Goal: Obtain resource: Download file/media

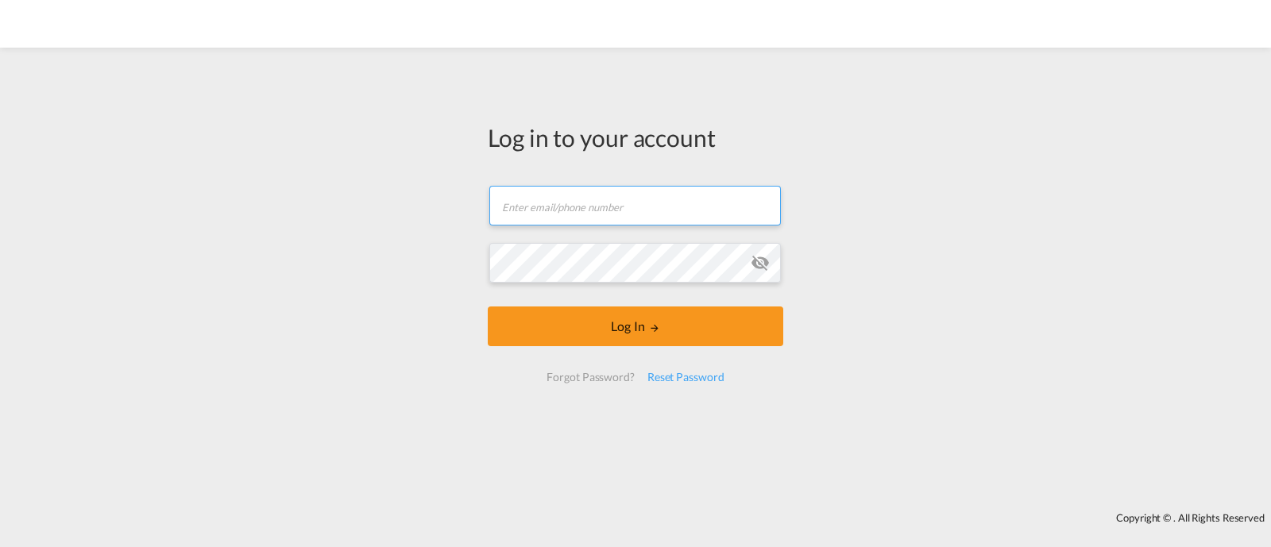
type input "[EMAIL_ADDRESS][DOMAIN_NAME]"
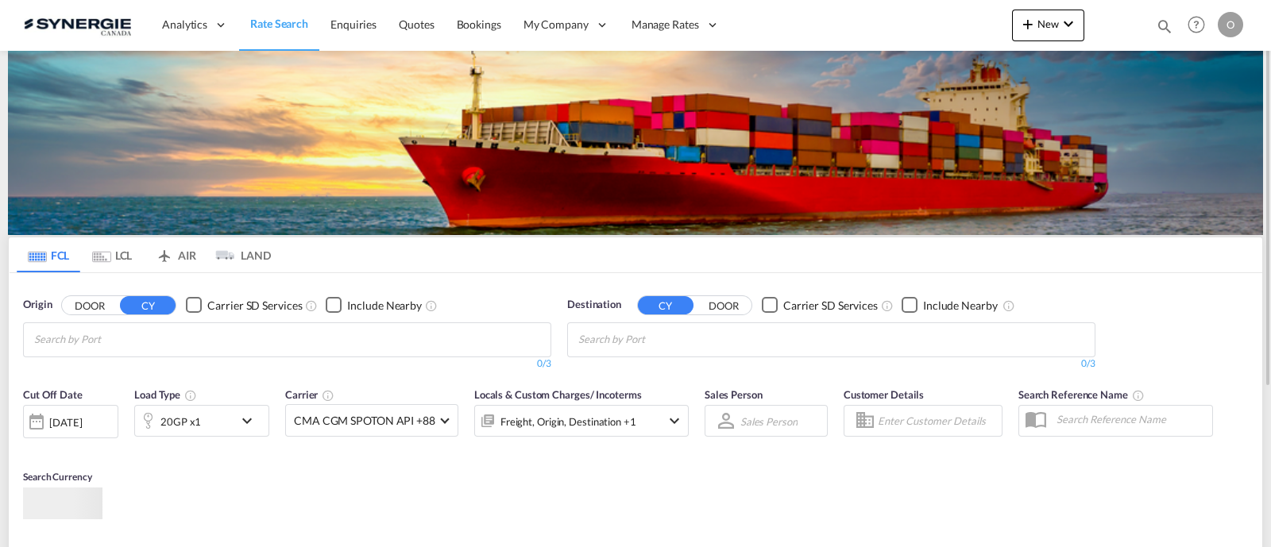
click at [1170, 25] on md-icon "icon-magnify" at bounding box center [1164, 25] width 17 height 17
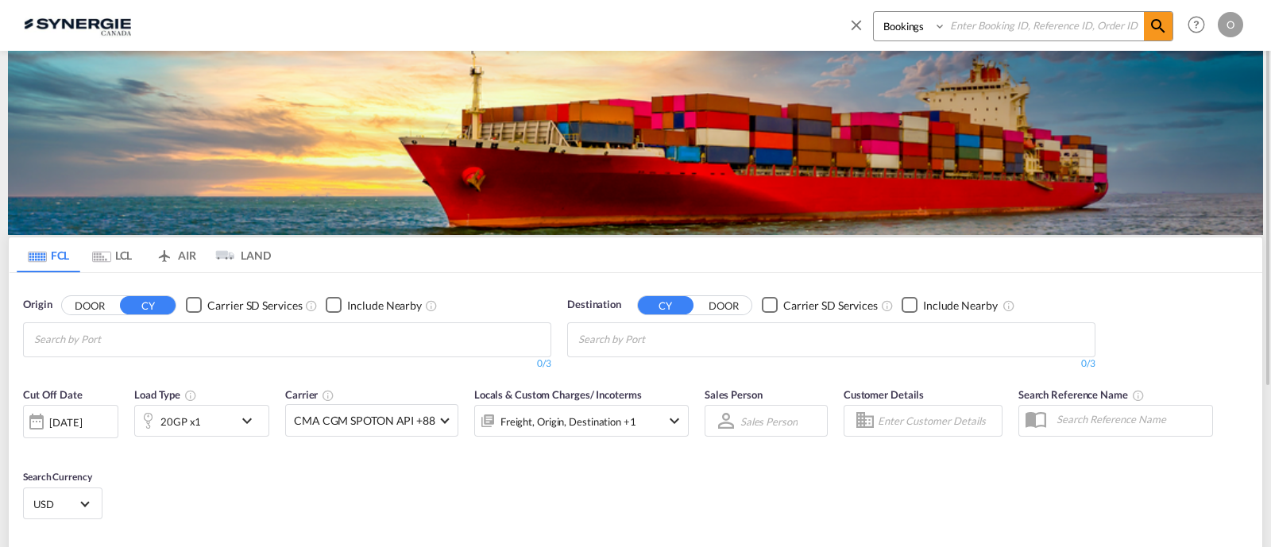
click at [922, 37] on select "Bookings Quotes Enquiries" at bounding box center [911, 26] width 75 height 29
select select "Quotes"
click at [874, 12] on select "Bookings Quotes Enquiries" at bounding box center [911, 26] width 75 height 29
click at [993, 33] on input at bounding box center [1045, 26] width 198 height 28
paste input "SYC000013599"
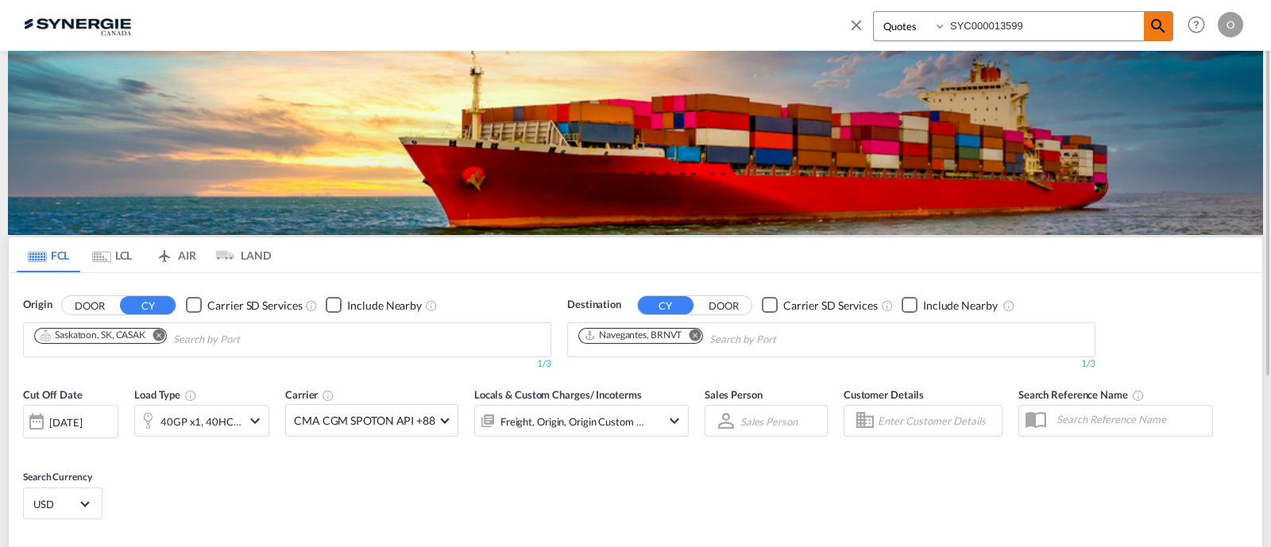
type input "SYC000013599"
click at [1166, 25] on md-icon "icon-magnify" at bounding box center [1158, 26] width 19 height 19
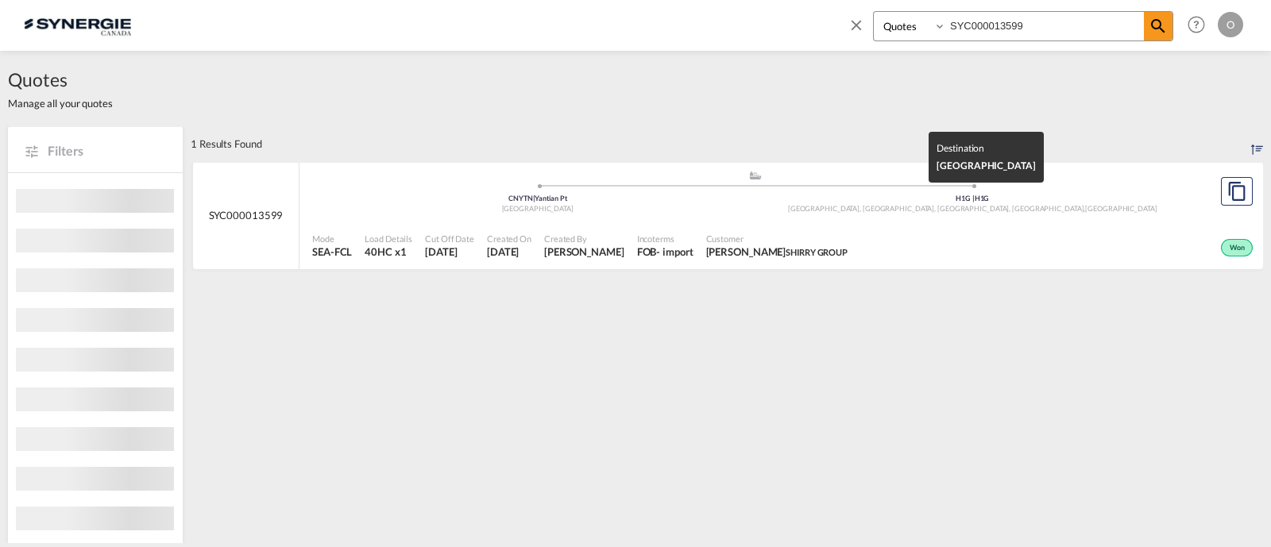
click at [857, 206] on div "[GEOGRAPHIC_DATA], [GEOGRAPHIC_DATA], [GEOGRAPHIC_DATA], [GEOGRAPHIC_DATA] , [G…" at bounding box center [973, 209] width 435 height 10
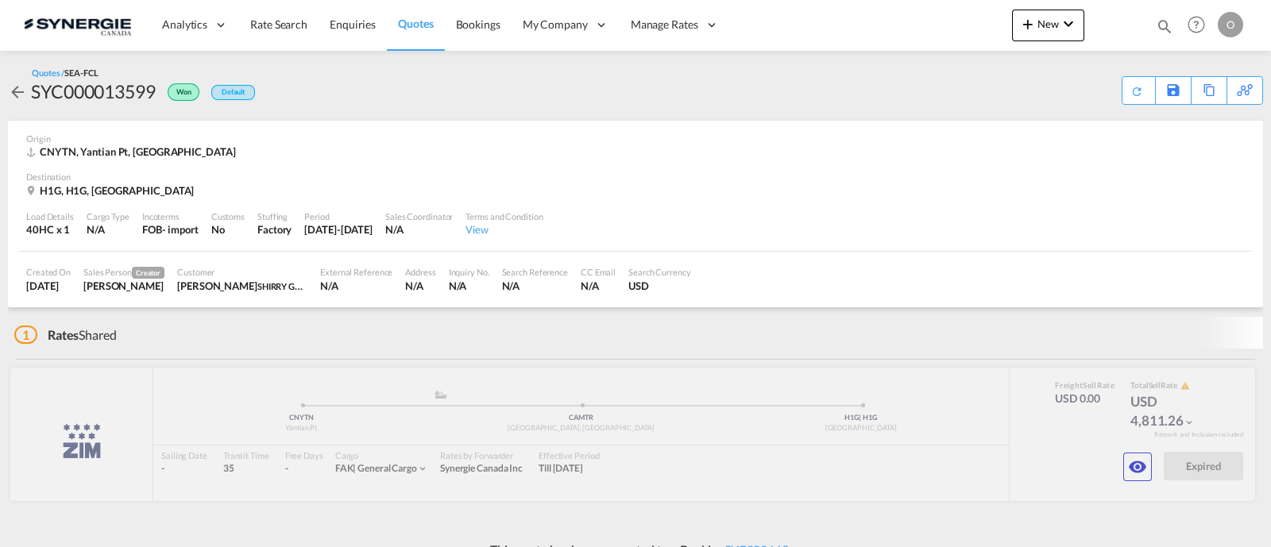
scroll to position [14, 0]
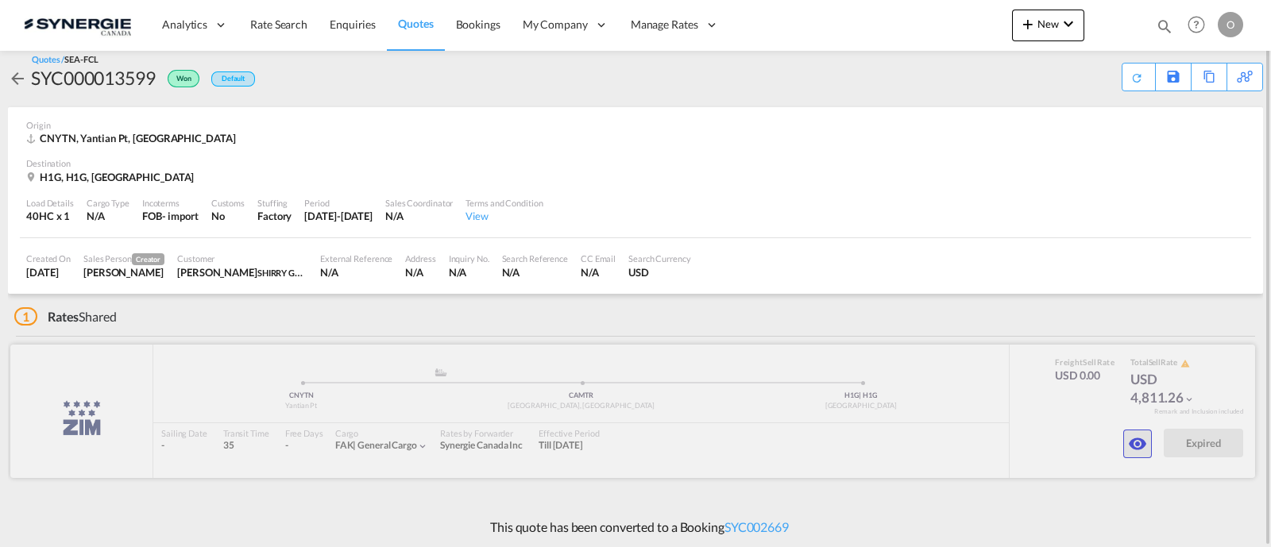
click at [1139, 447] on md-icon "icon-eye" at bounding box center [1137, 444] width 19 height 19
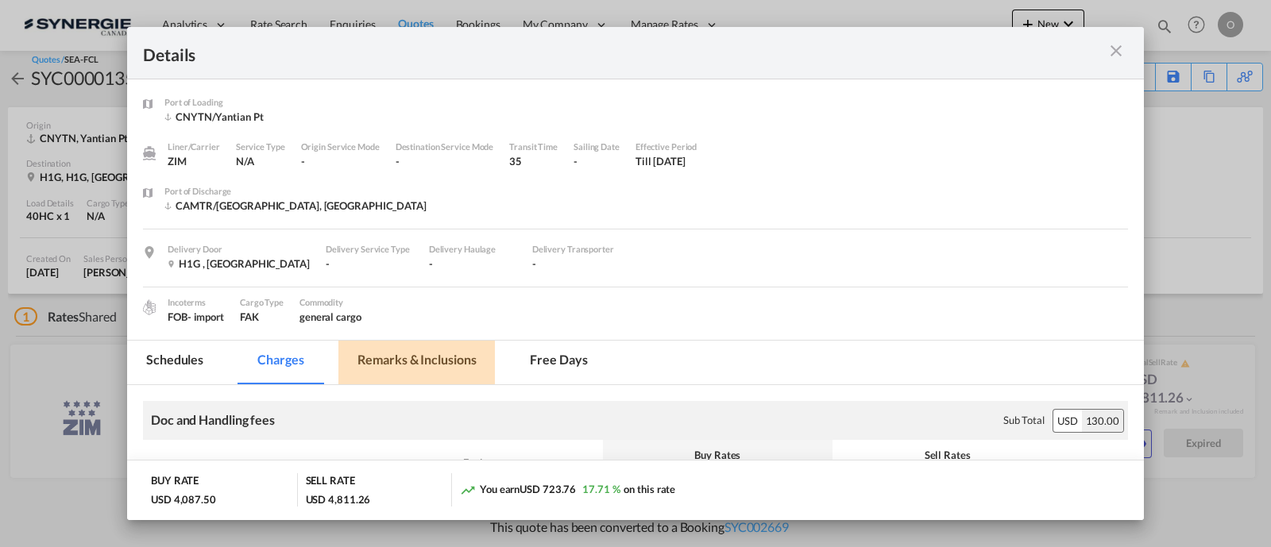
click at [428, 358] on md-tab-item "Remarks & Inclusions" at bounding box center [416, 363] width 157 height 44
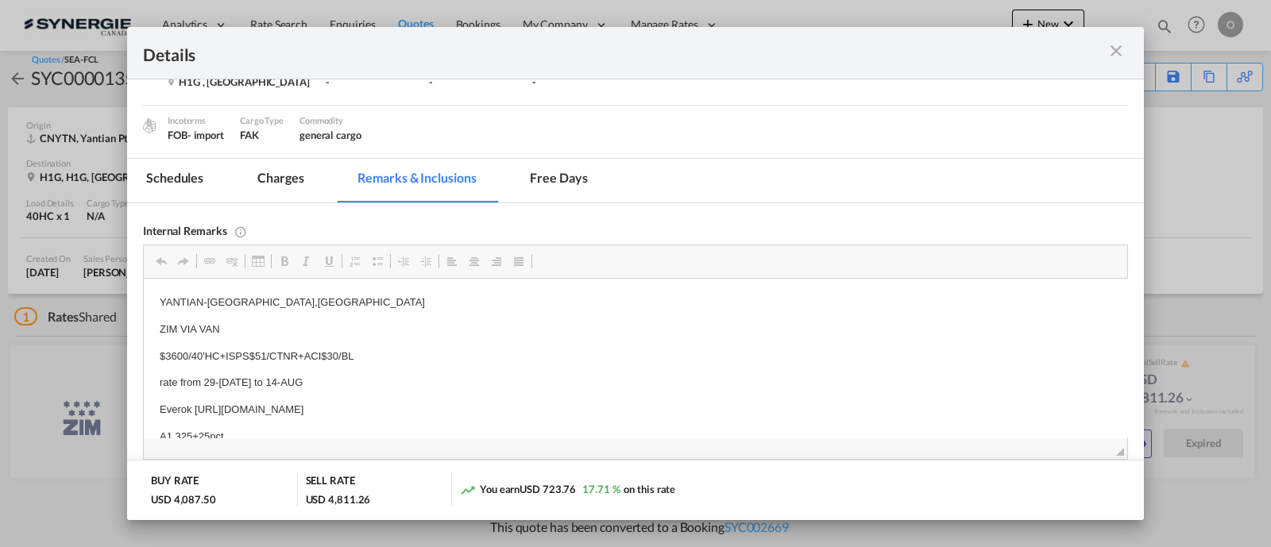
scroll to position [231, 0]
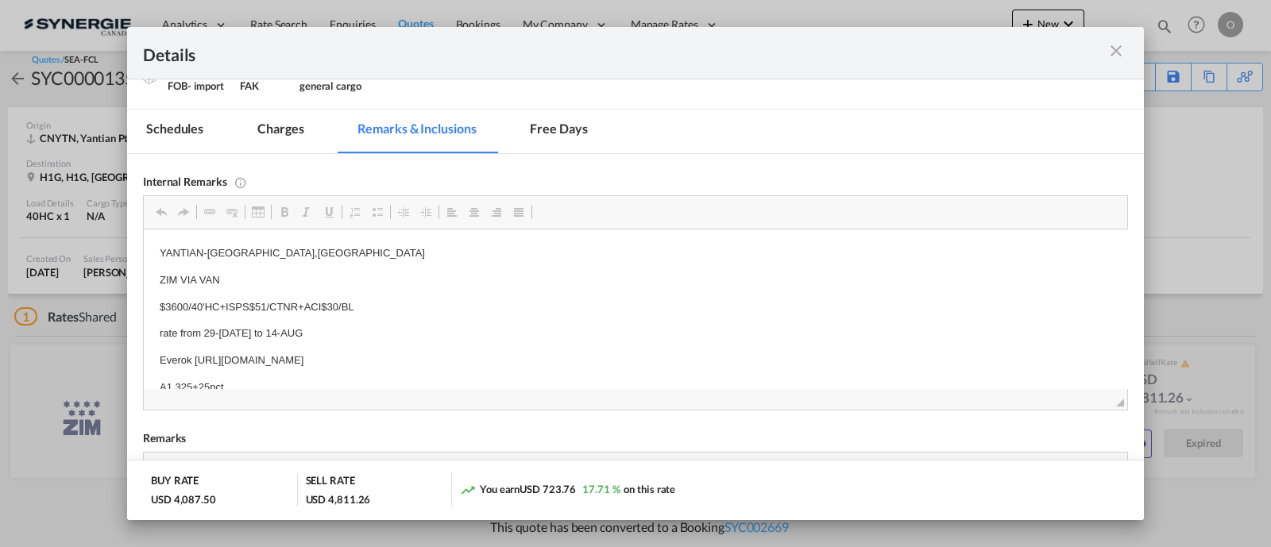
click at [1119, 53] on md-icon "icon-close m-3 fg-AAA8AD cursor" at bounding box center [1116, 50] width 19 height 19
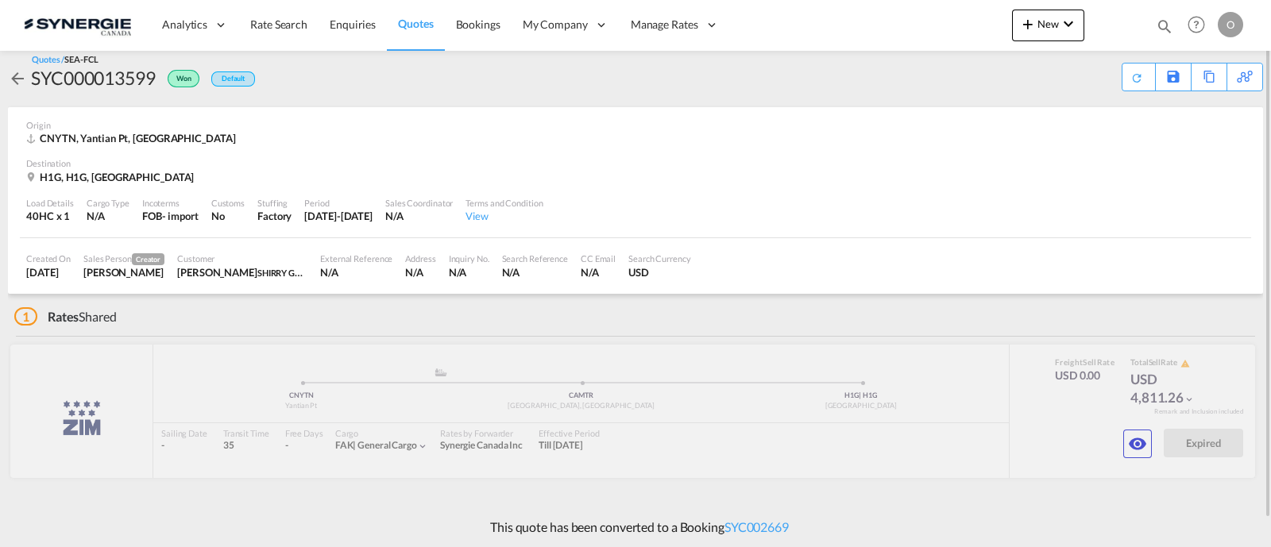
scroll to position [0, 0]
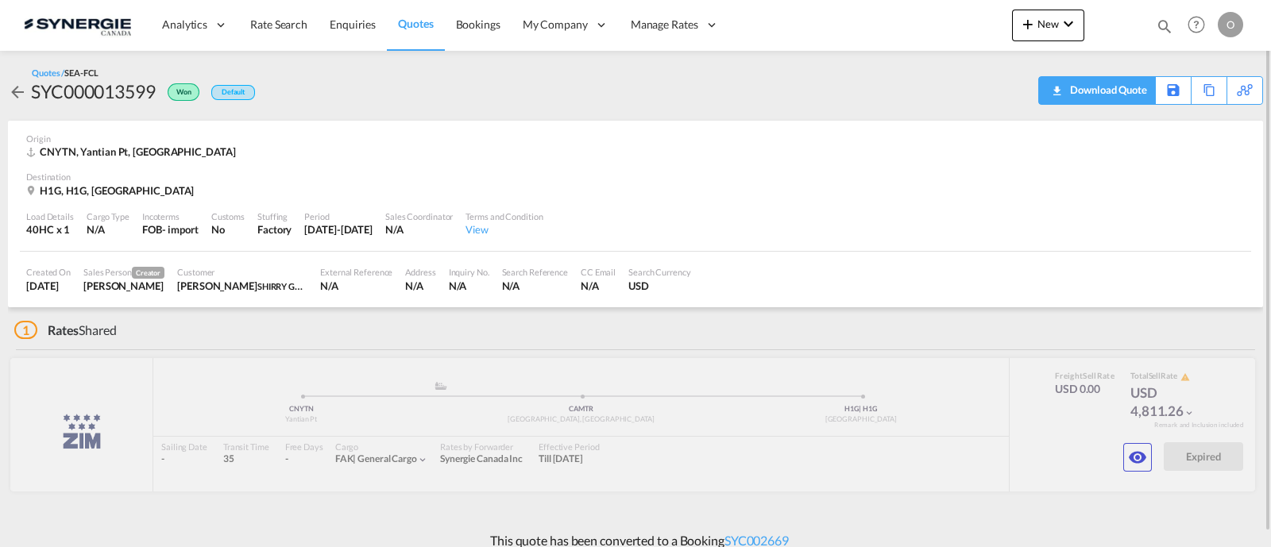
click at [1124, 94] on div "Download Quote" at bounding box center [1106, 89] width 81 height 25
